Goal: Information Seeking & Learning: Find contact information

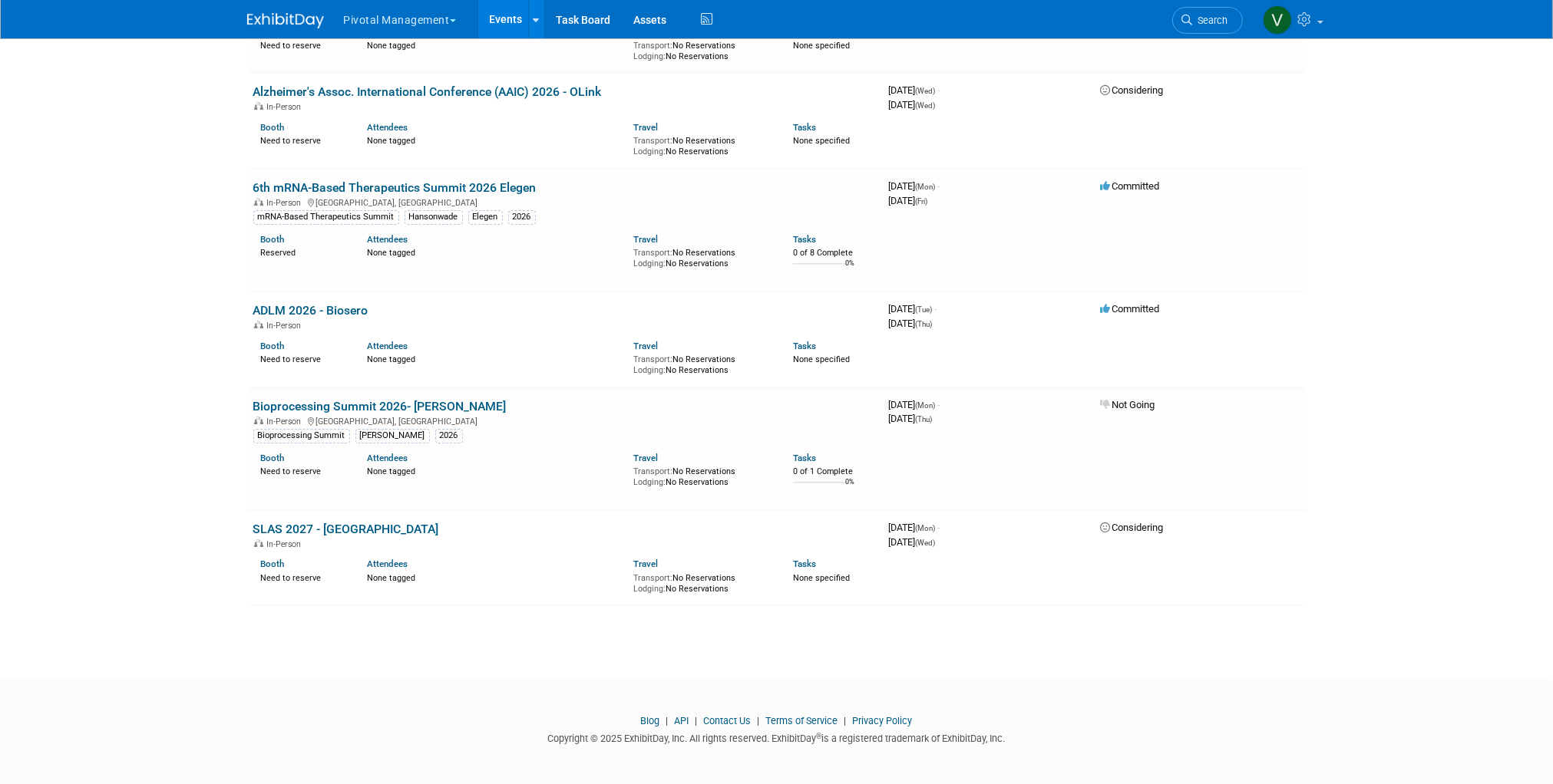
click at [501, 11] on link "Events" at bounding box center [506, 19] width 56 height 38
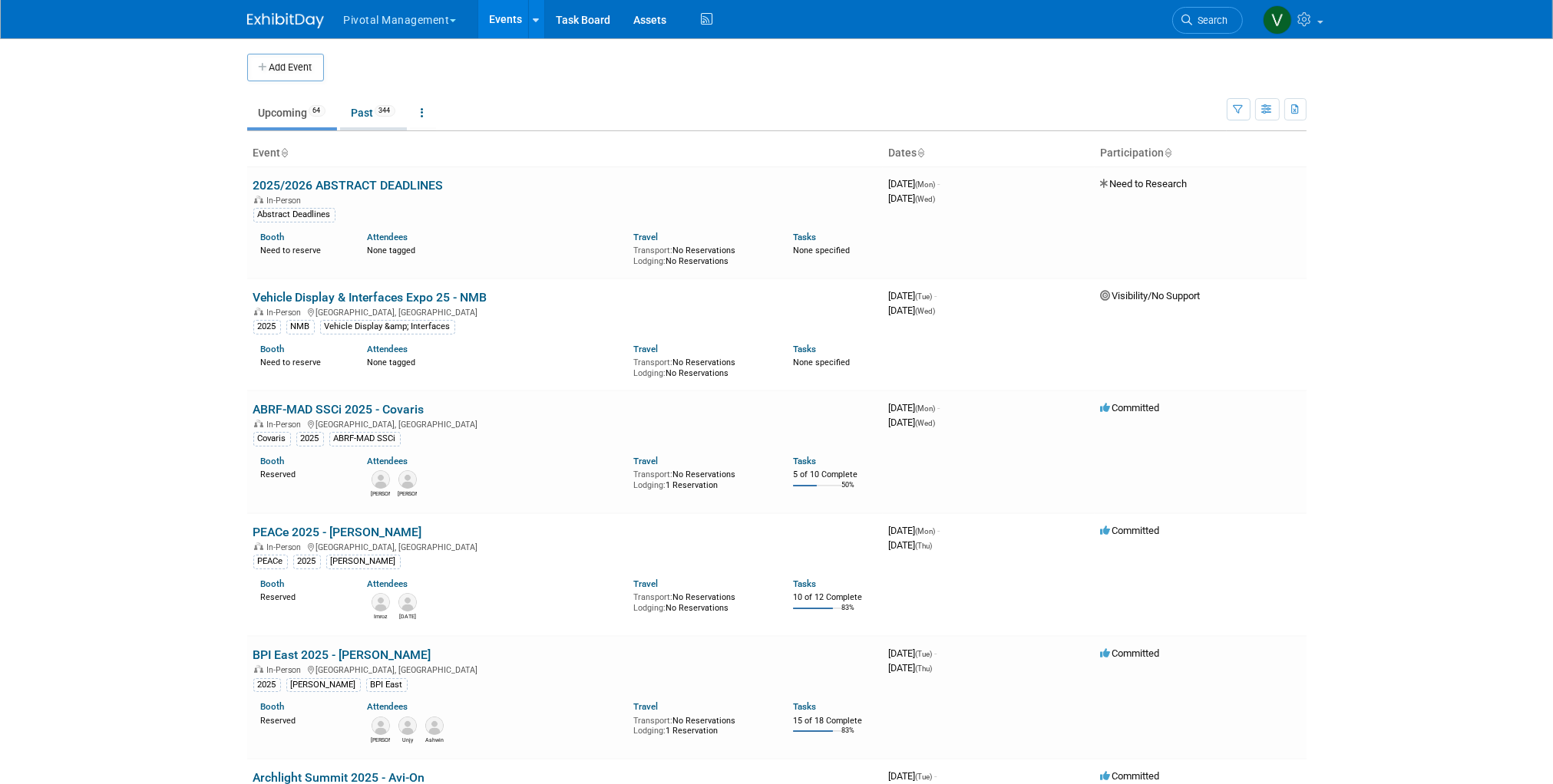
click at [374, 114] on link "Past 344" at bounding box center [374, 112] width 67 height 29
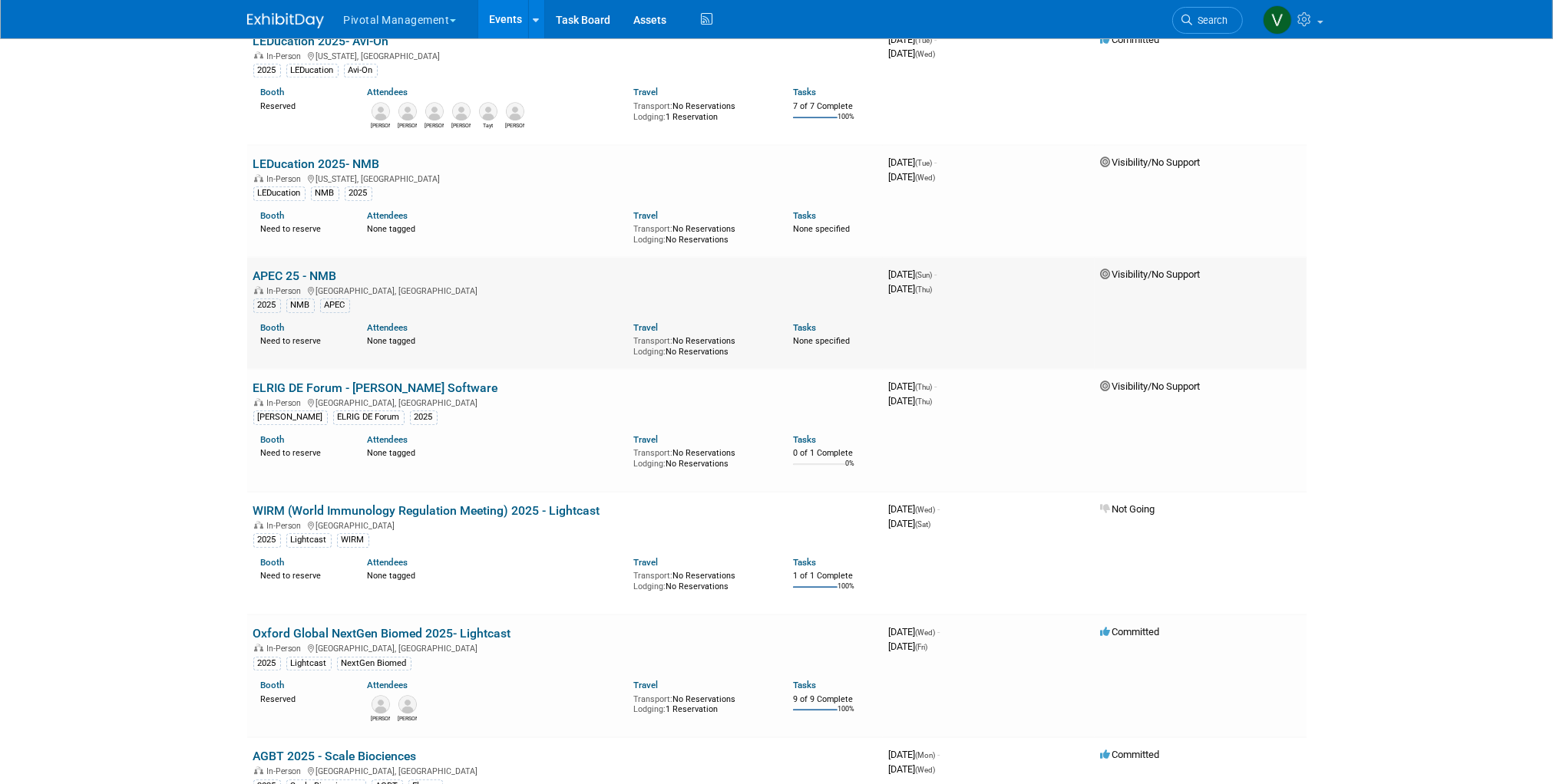
scroll to position [13237, 0]
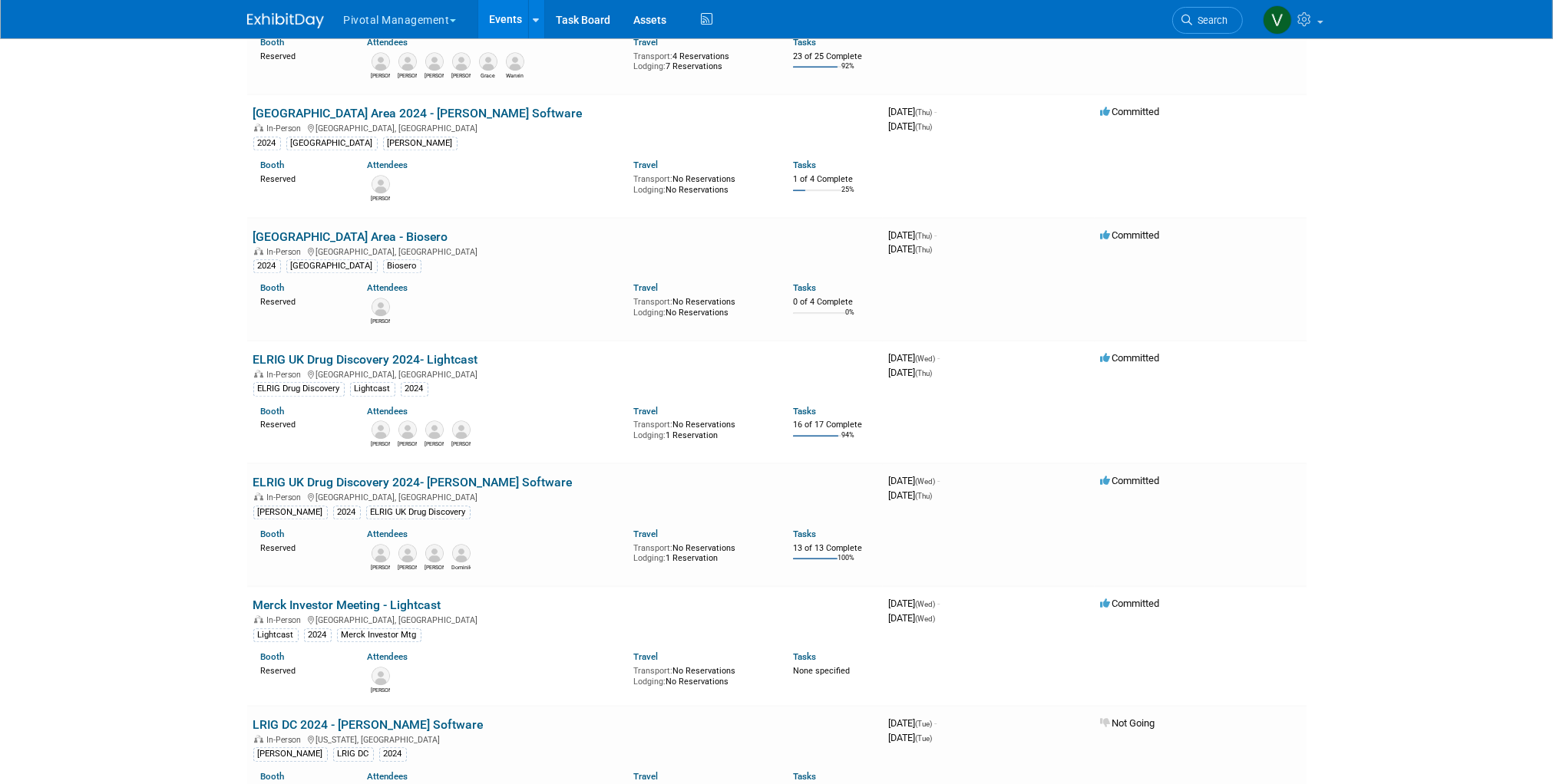
click at [337, 367] on link "ELRIG UK Drug Discovery 2024- Lightcast" at bounding box center [365, 360] width 225 height 15
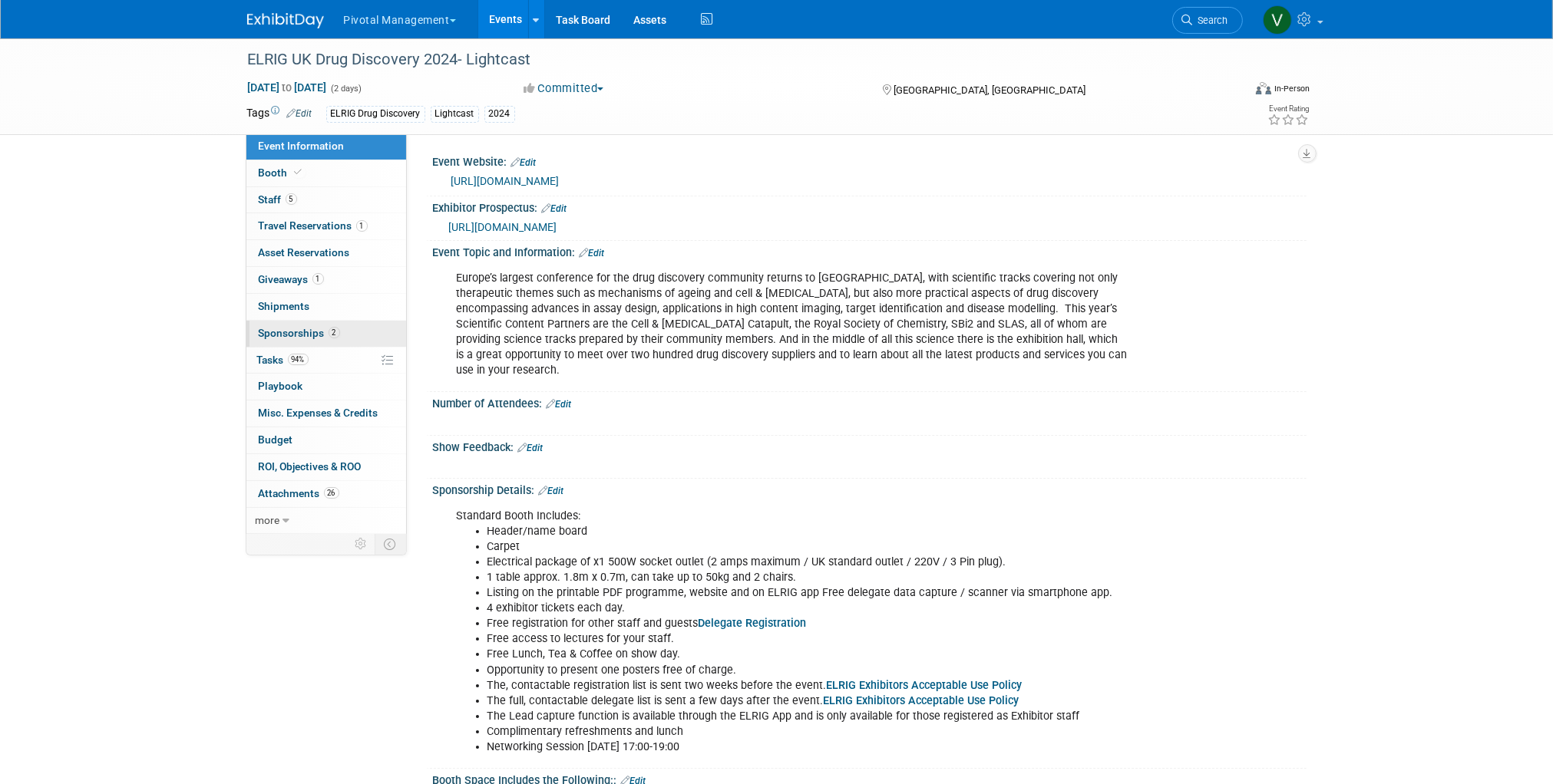
click at [295, 334] on span "Sponsorships 2" at bounding box center [299, 333] width 82 height 12
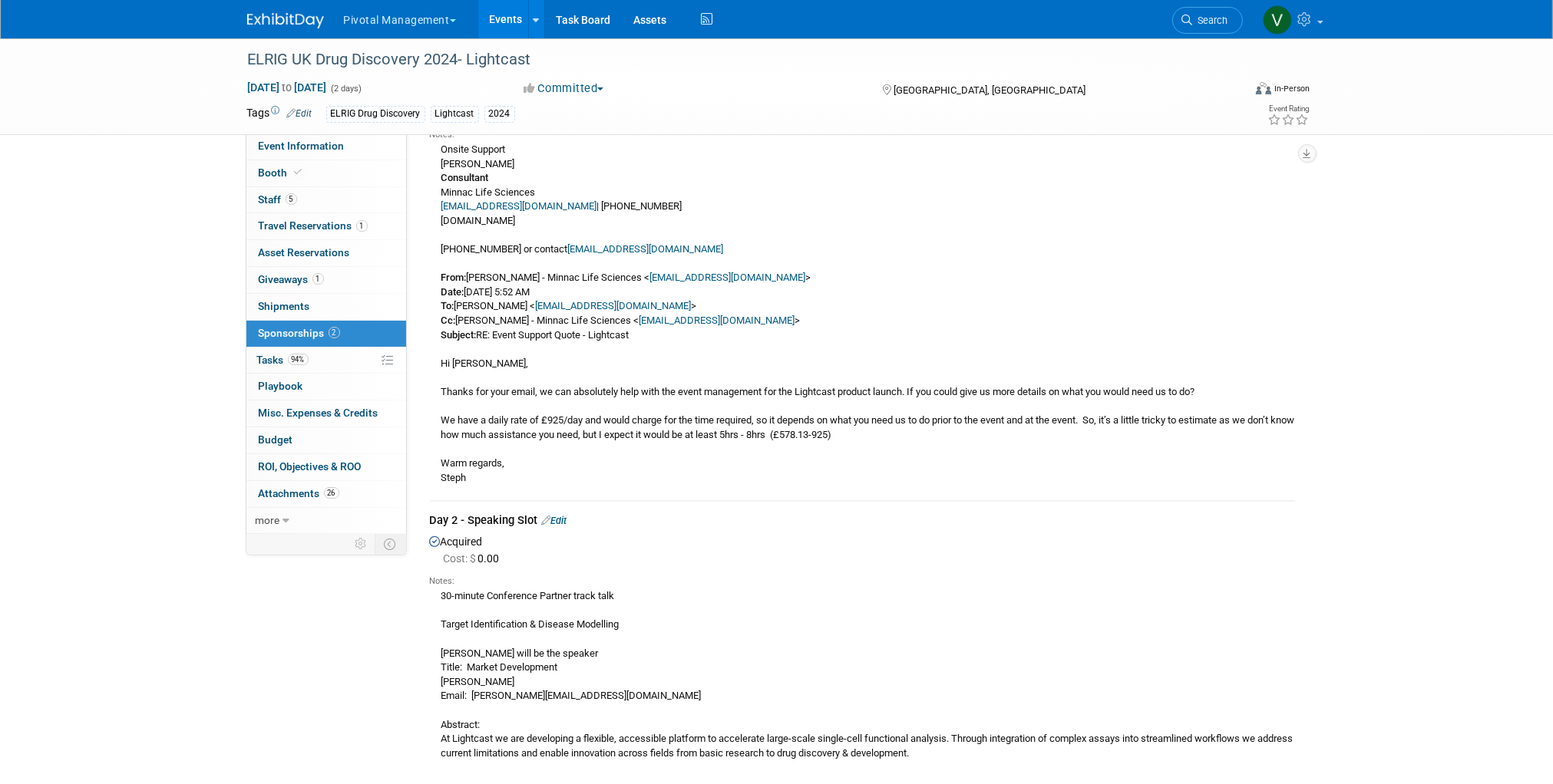
scroll to position [317, 0]
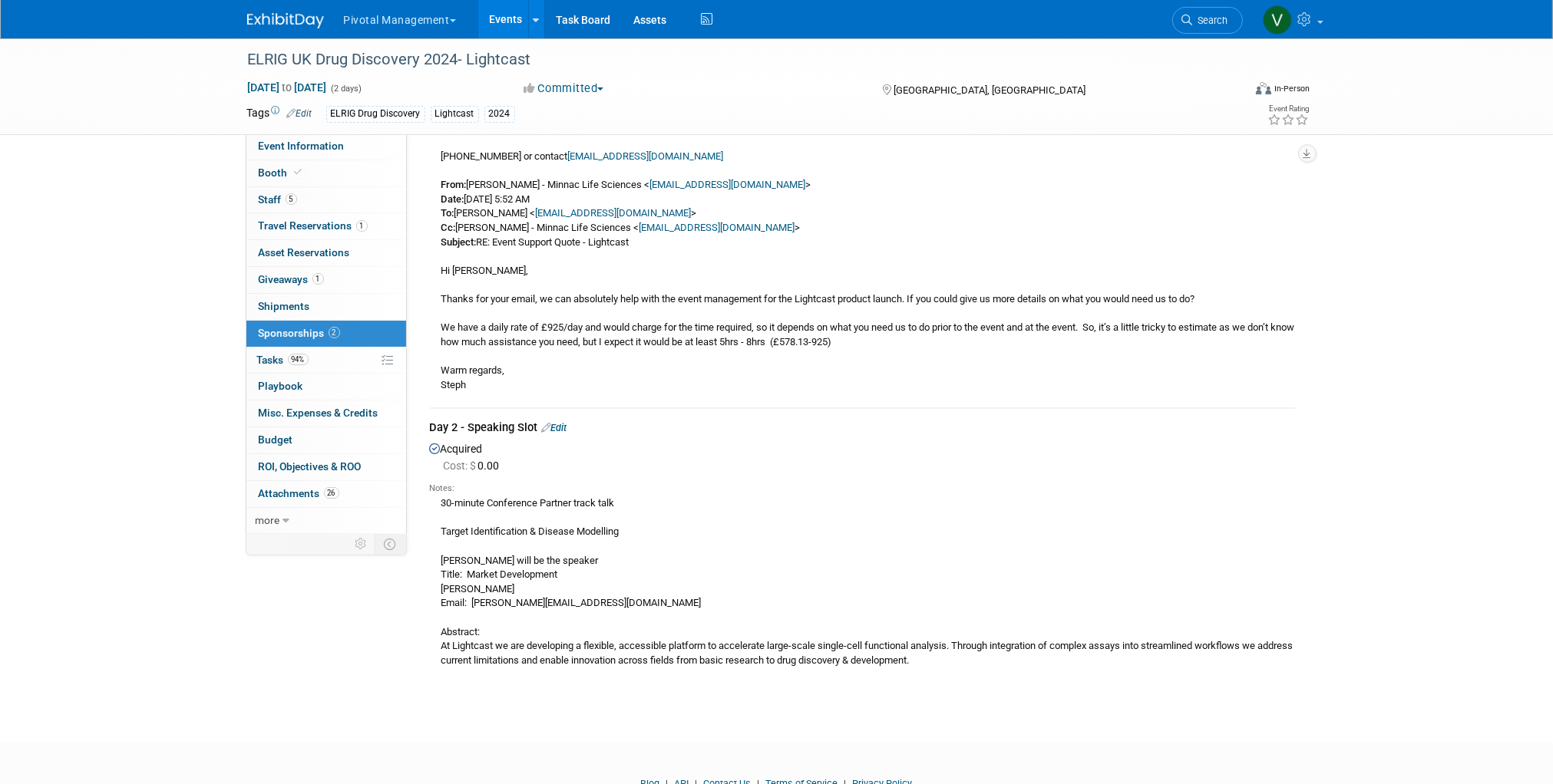
click at [514, 19] on link "Events" at bounding box center [506, 19] width 56 height 38
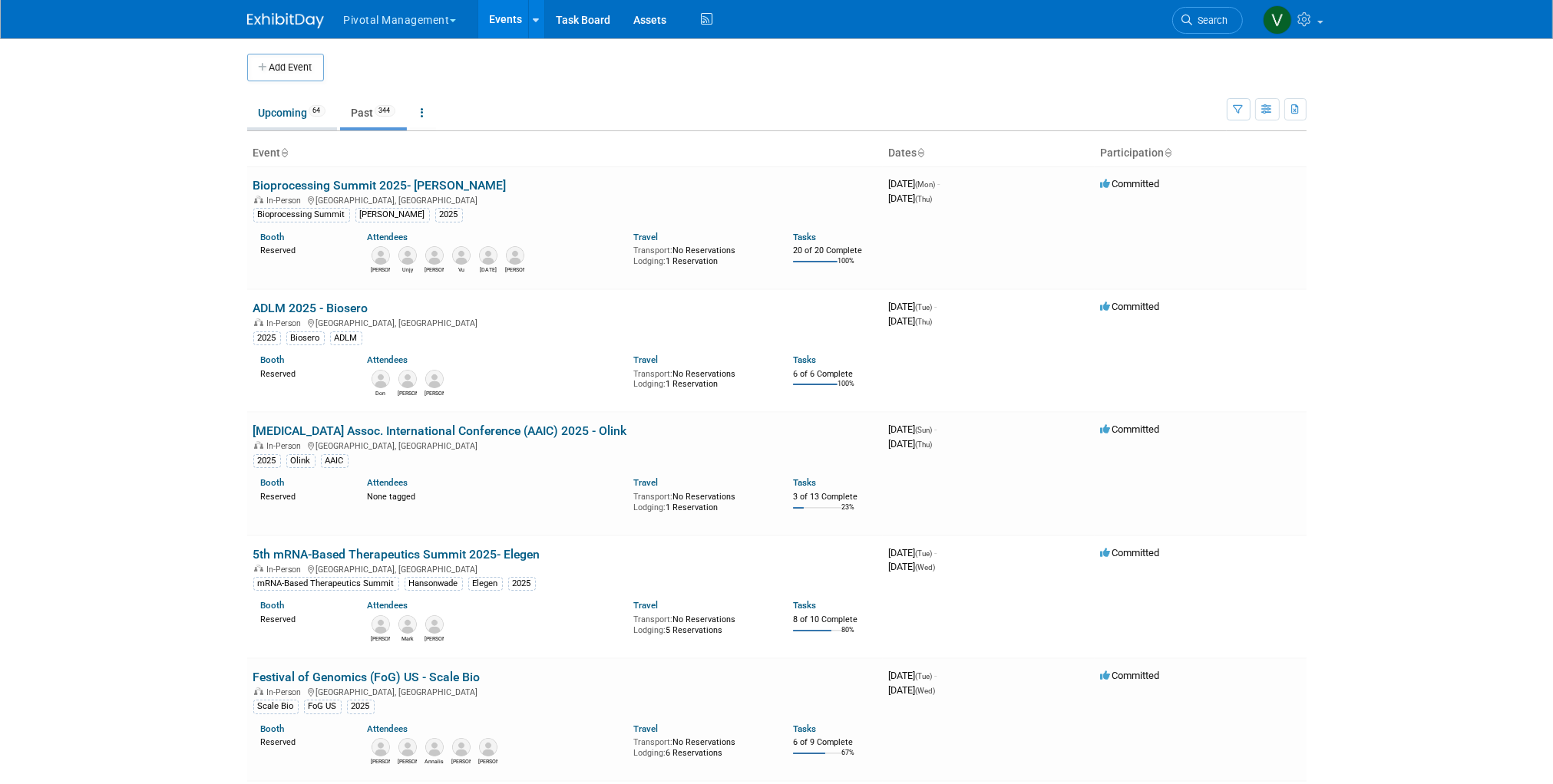
click at [285, 113] on link "Upcoming 64" at bounding box center [292, 112] width 90 height 29
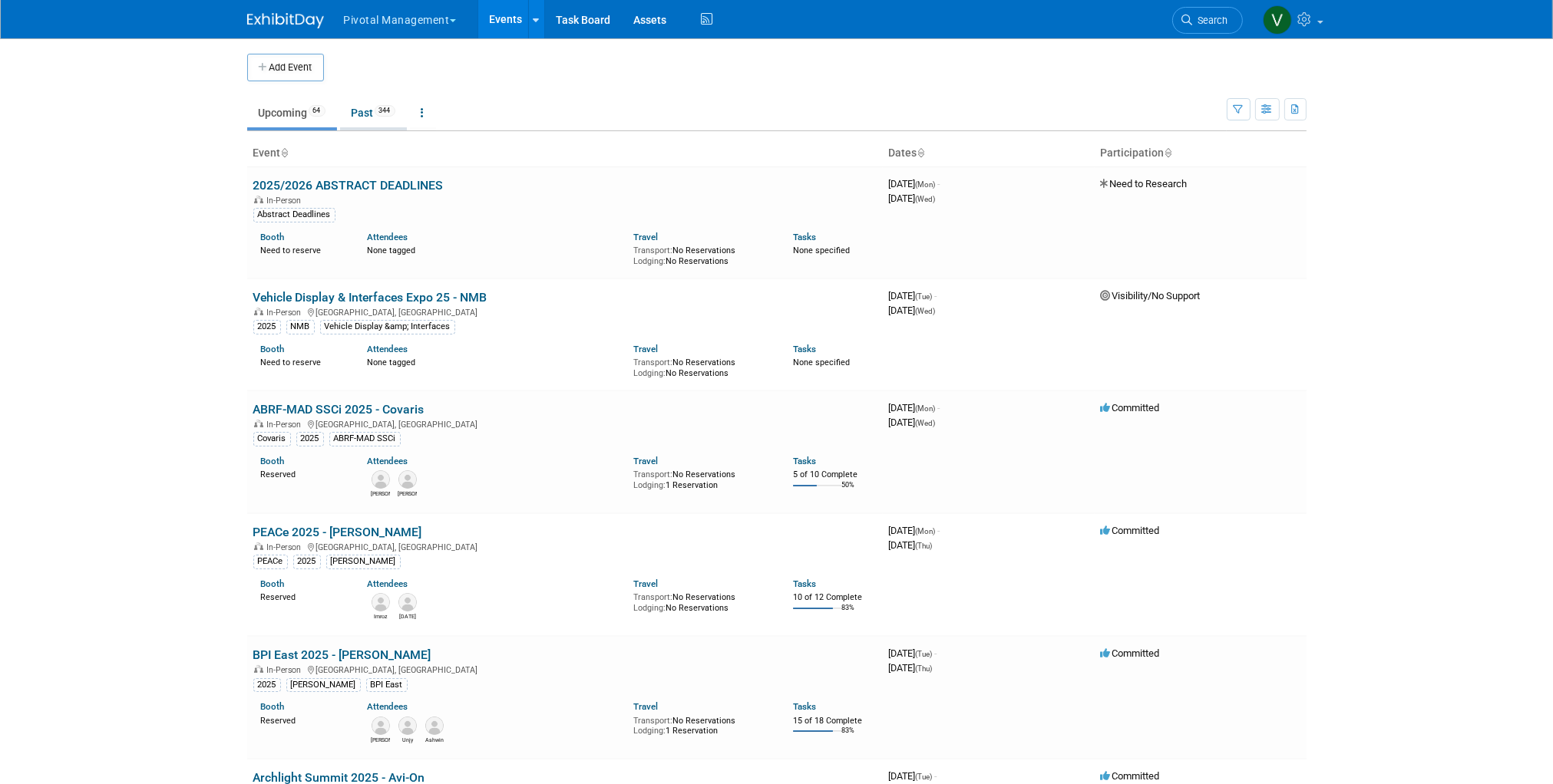
click at [363, 109] on link "Past 344" at bounding box center [374, 112] width 67 height 29
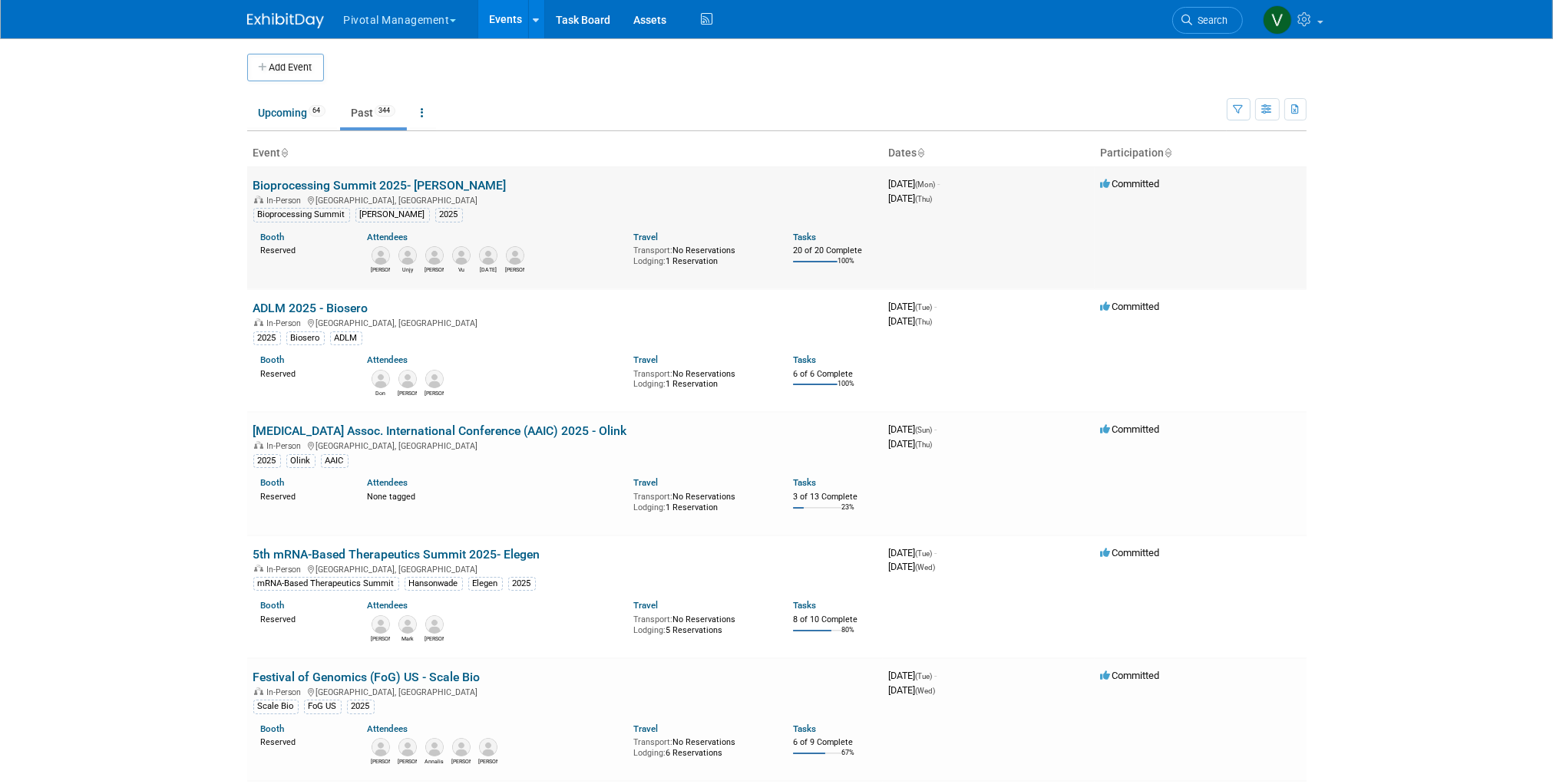
scroll to position [2309, 0]
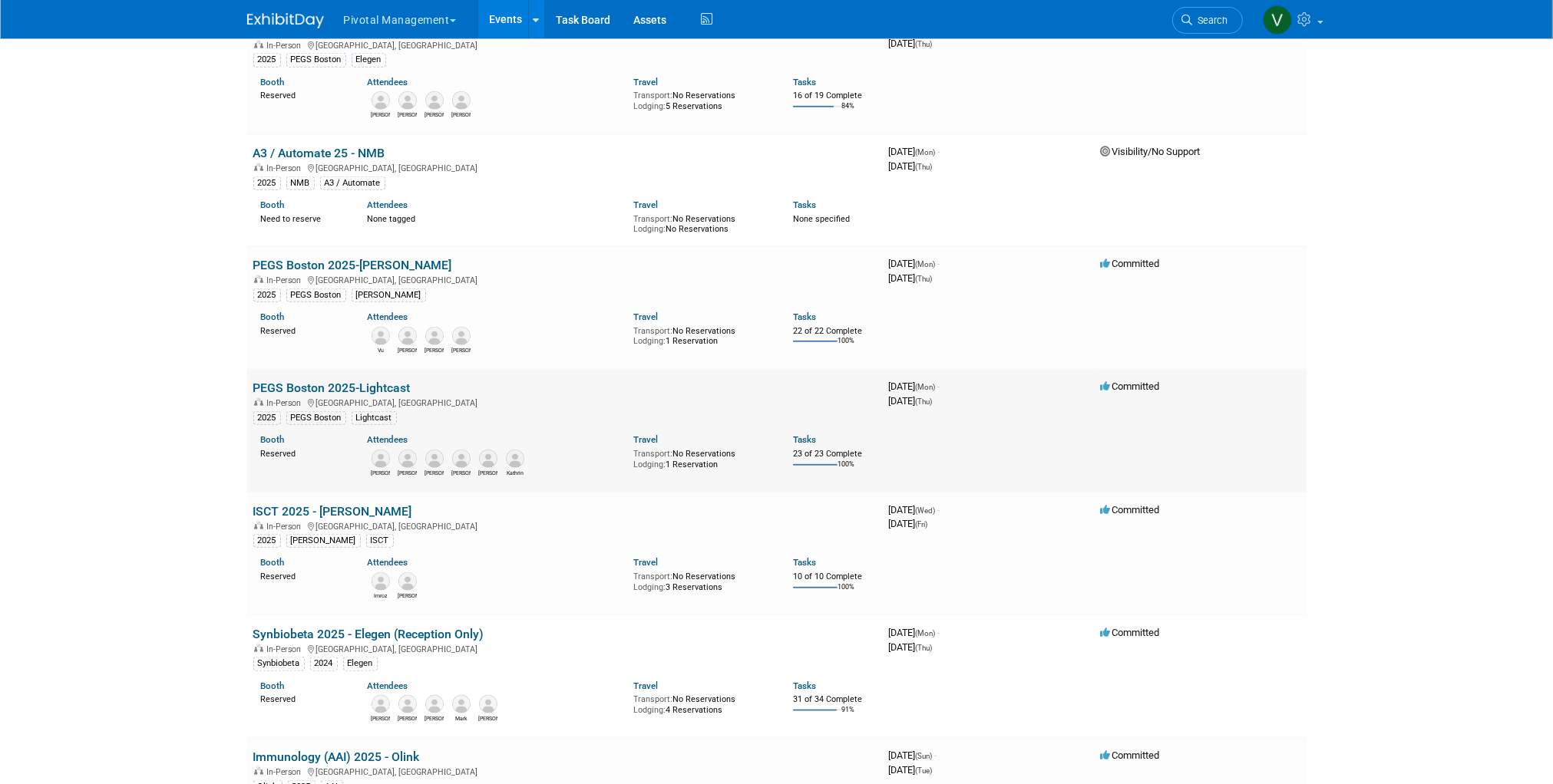
click at [505, 474] on div "Kathrin" at bounding box center [515, 473] width 19 height 9
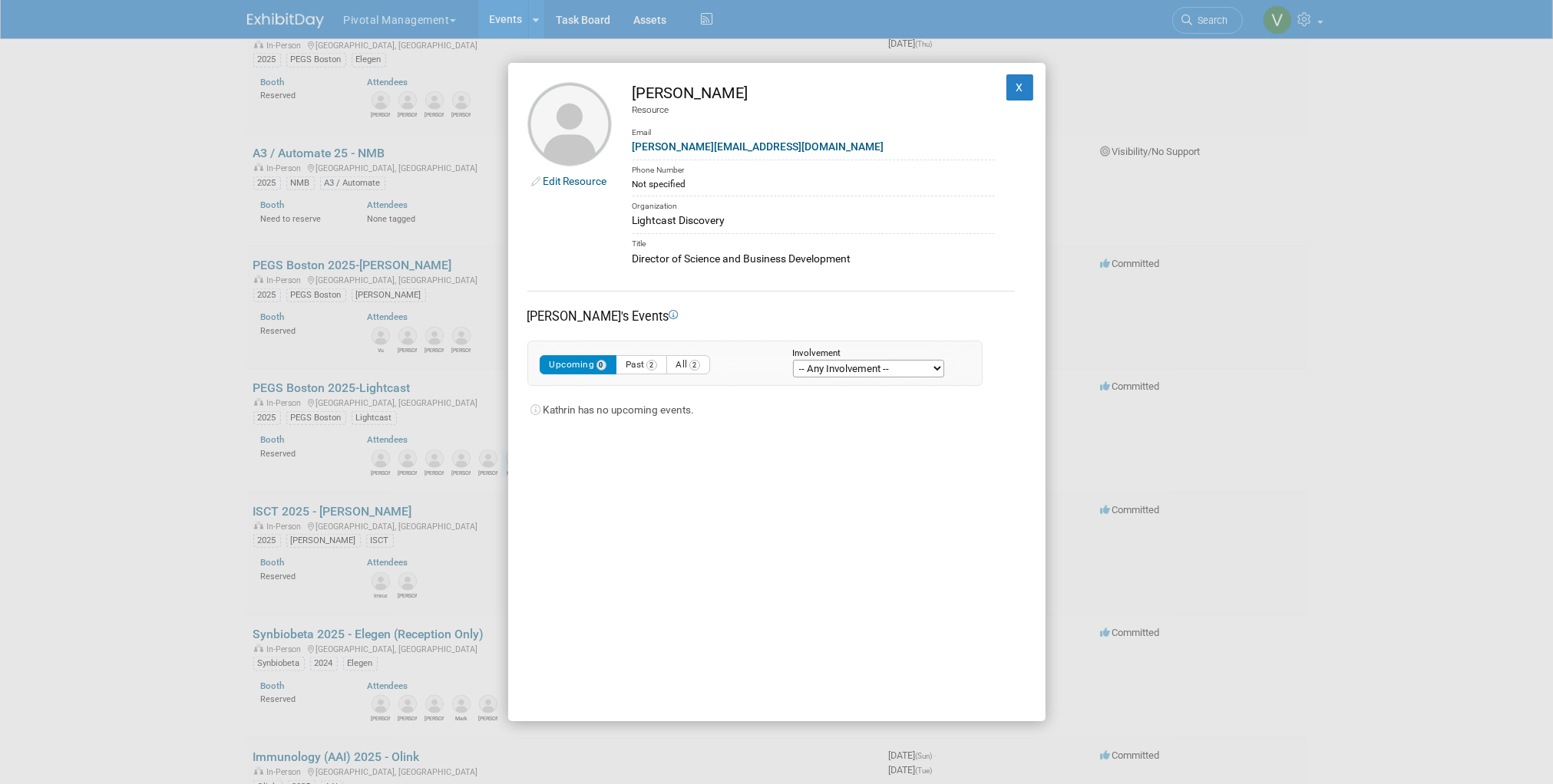
drag, startPoint x: 635, startPoint y: 93, endPoint x: 775, endPoint y: 94, distance: 140.0
click at [775, 94] on div "[PERSON_NAME]" at bounding box center [813, 94] width 363 height 22
copy div "[PERSON_NAME]"
